Goal: Check status: Check status

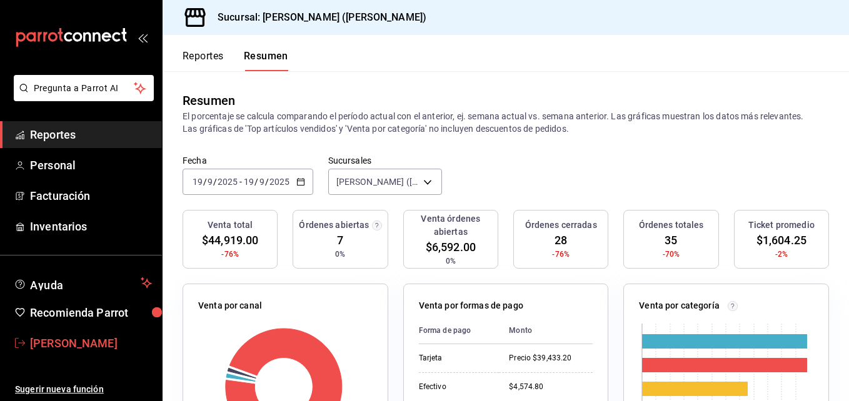
click at [76, 347] on font "[PERSON_NAME]" at bounding box center [73, 343] width 87 height 13
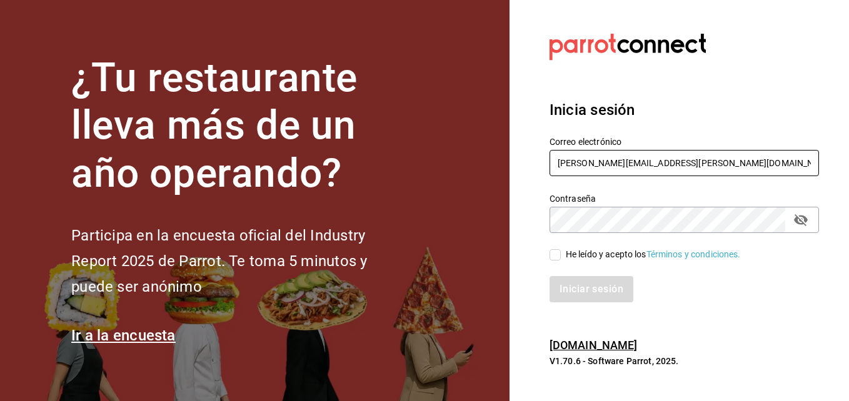
click at [692, 172] on input "[PERSON_NAME][EMAIL_ADDRESS][PERSON_NAME][DOMAIN_NAME]" at bounding box center [683, 163] width 269 height 26
type input "[PERSON_NAME][EMAIL_ADDRESS][PERSON_NAME][DOMAIN_NAME]"
click at [558, 256] on input "He leído y acepto los Términos y condiciones." at bounding box center [554, 254] width 11 height 11
checkbox input "true"
click at [557, 299] on button "Iniciar sesión" at bounding box center [591, 289] width 85 height 26
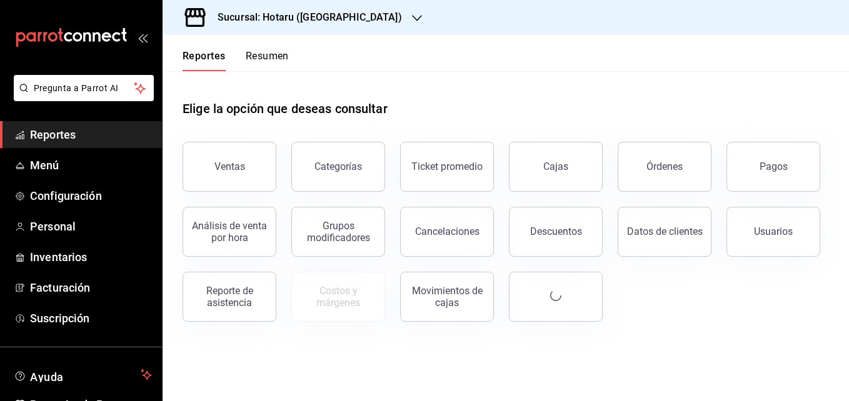
click at [281, 24] on h3 "Sucursal: Hotaru ([GEOGRAPHIC_DATA])" at bounding box center [304, 17] width 194 height 15
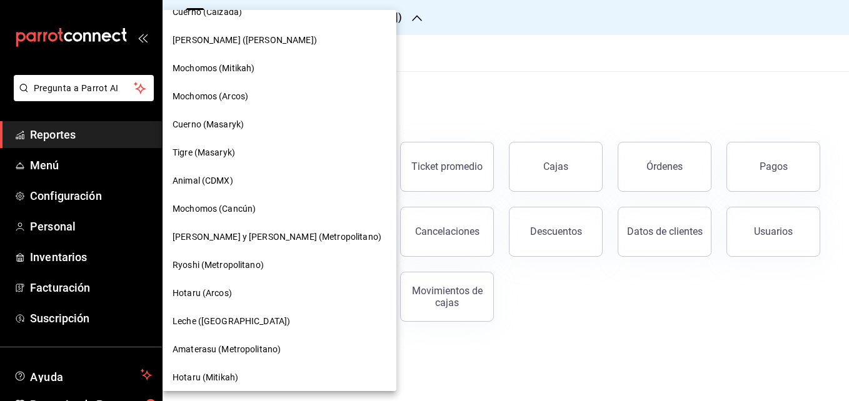
scroll to position [810, 0]
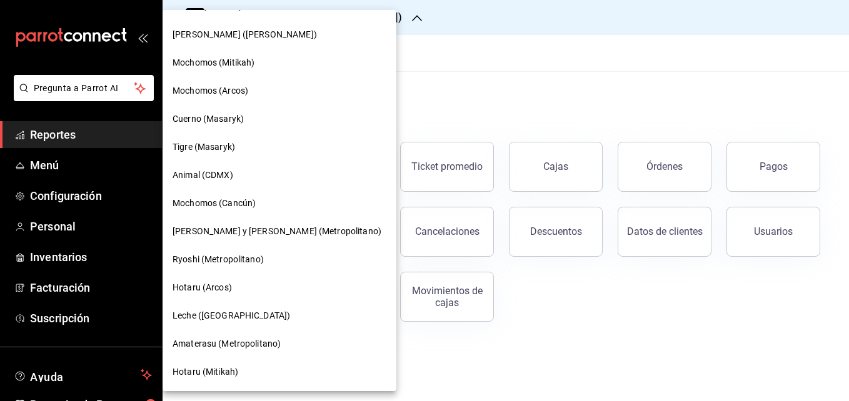
click at [236, 234] on span "[PERSON_NAME] y [PERSON_NAME] (Metropolitano)" at bounding box center [276, 231] width 209 height 13
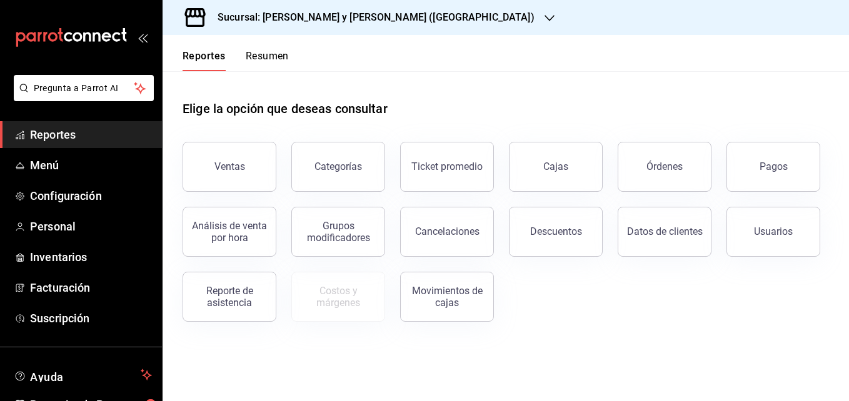
click at [280, 62] on button "Resumen" at bounding box center [267, 60] width 43 height 21
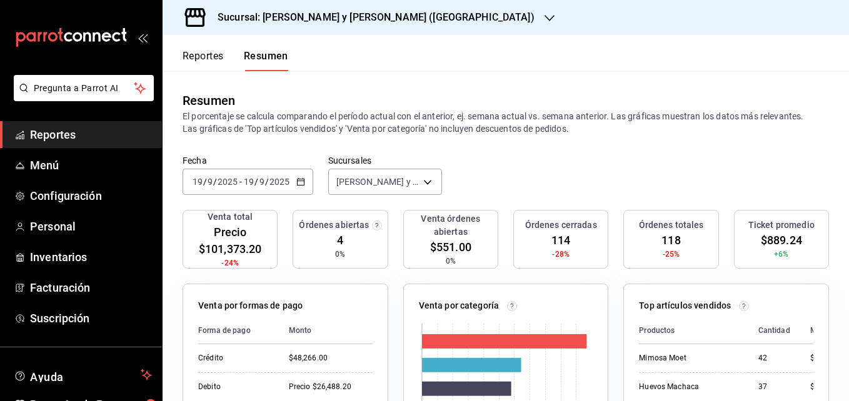
click at [222, 167] on div "Fecha [DATE] [DATE] - [DATE] [DATE]" at bounding box center [247, 175] width 131 height 40
click at [219, 174] on div "[DATE] [DATE] - [DATE] [DATE]" at bounding box center [247, 182] width 131 height 26
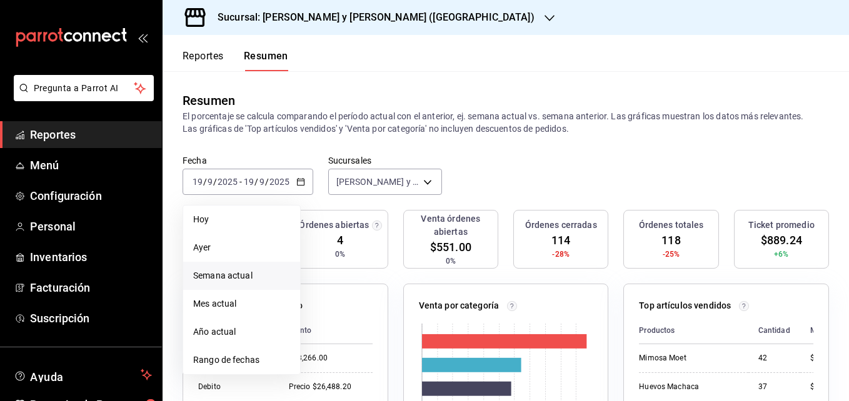
click at [223, 282] on span "Semana actual" at bounding box center [241, 275] width 97 height 13
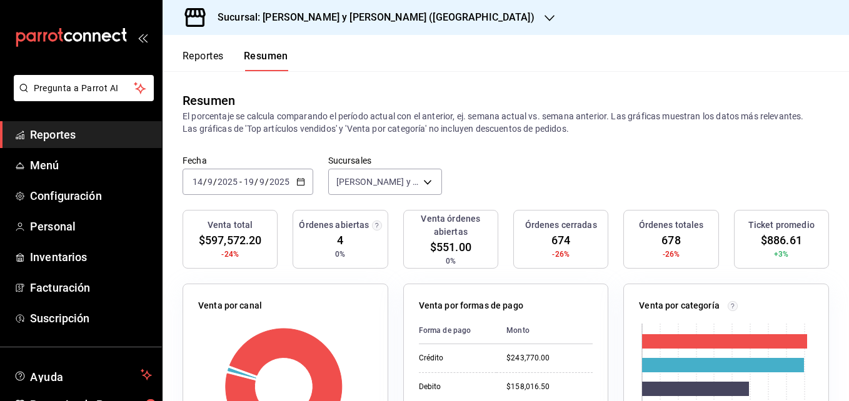
click at [374, 23] on h3 "Sucursal: [PERSON_NAME] y [PERSON_NAME] ([GEOGRAPHIC_DATA])" at bounding box center [370, 17] width 327 height 15
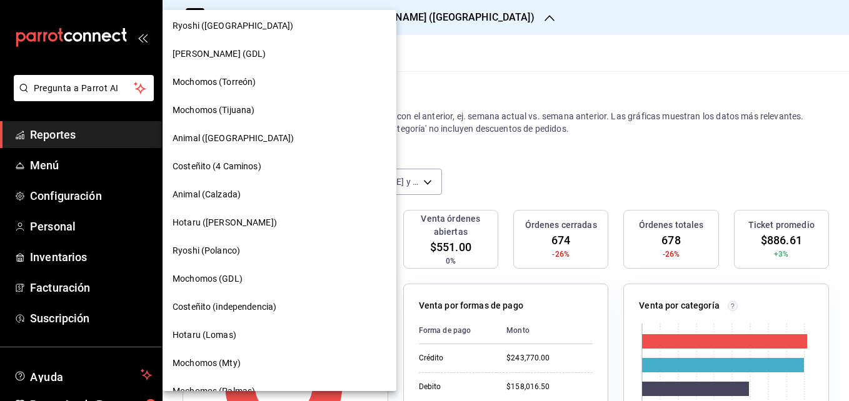
scroll to position [500, 0]
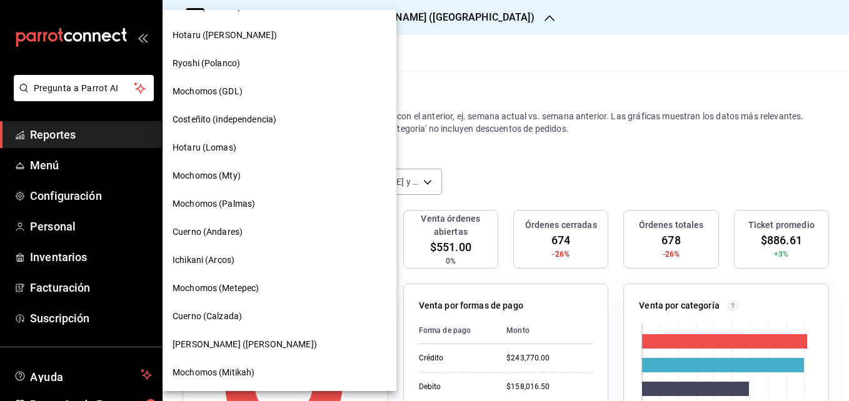
click at [202, 307] on div "Cuerno (Calzada)" at bounding box center [279, 316] width 234 height 28
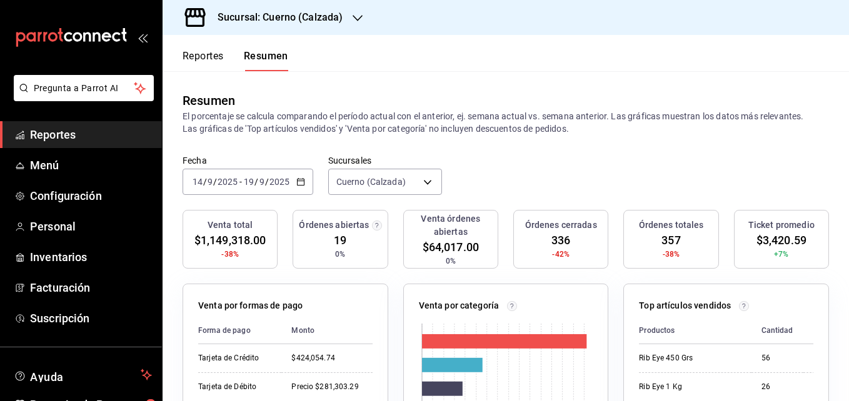
click at [217, 177] on input "2025" at bounding box center [227, 182] width 21 height 10
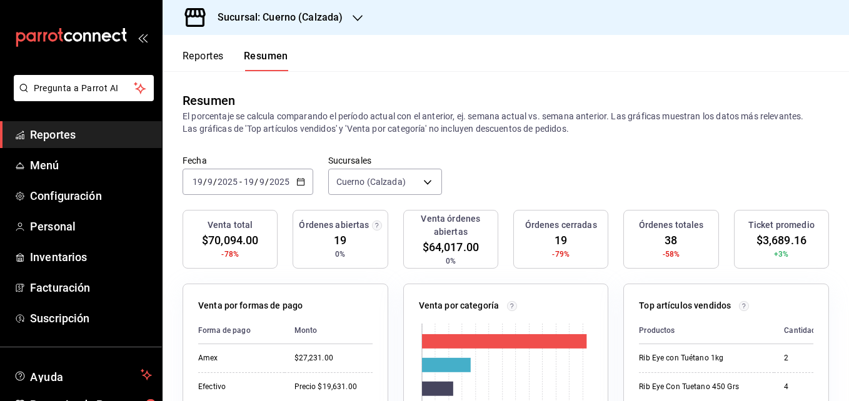
click at [218, 180] on input "2025" at bounding box center [227, 182] width 21 height 10
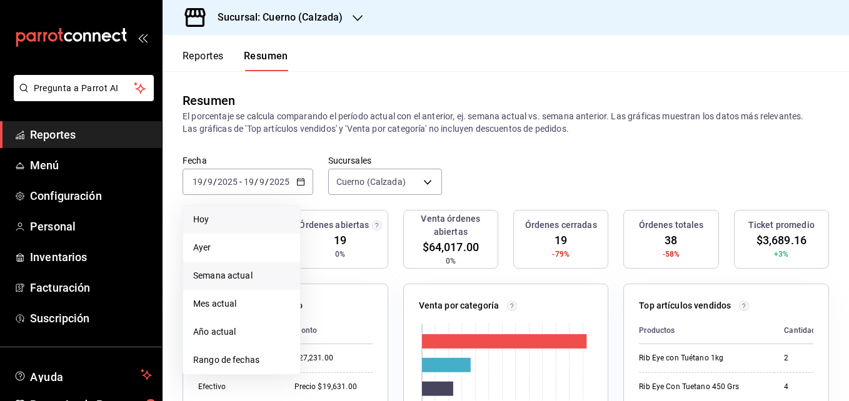
click at [201, 269] on li "Semana actual" at bounding box center [241, 276] width 117 height 28
